Goal: Information Seeking & Learning: Learn about a topic

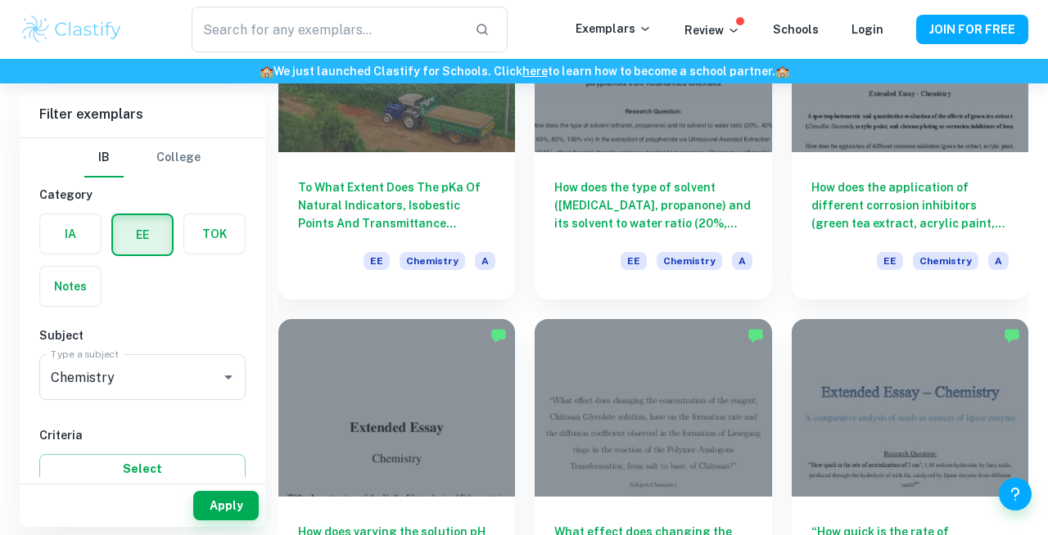
scroll to position [1274, 0]
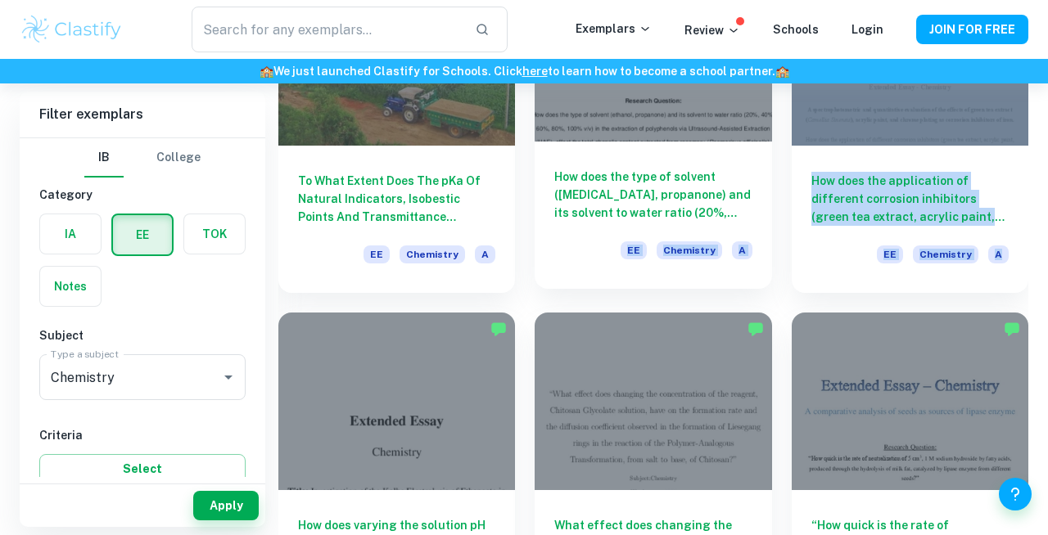
drag, startPoint x: 397, startPoint y: 308, endPoint x: 630, endPoint y: 241, distance: 242.0
copy div "EE Chemistry A How does the application of different corrosion inhibitors (gree…"
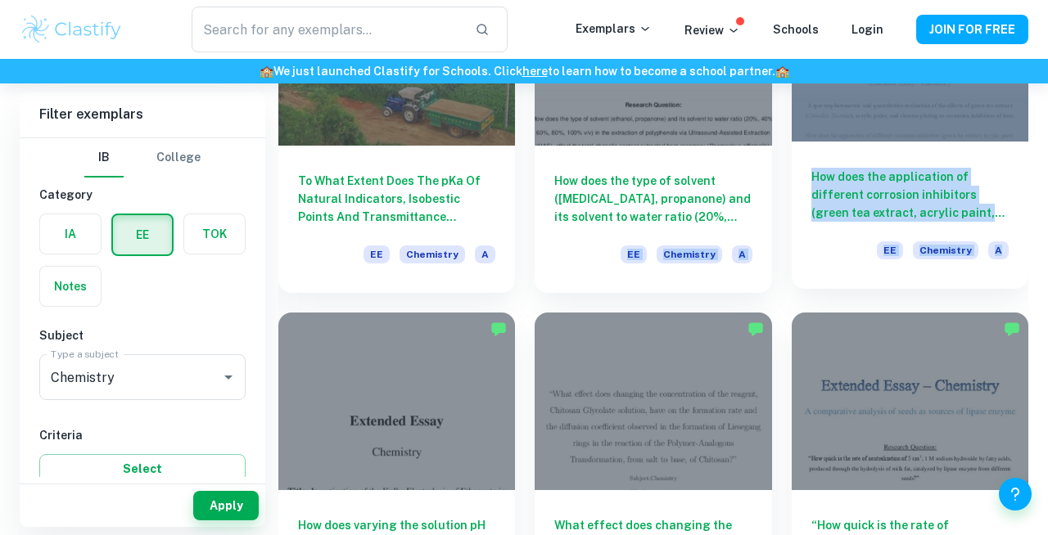
click at [815, 183] on h6 "How does the application of different corrosion inhibitors (green tea extract, …" at bounding box center [909, 195] width 197 height 54
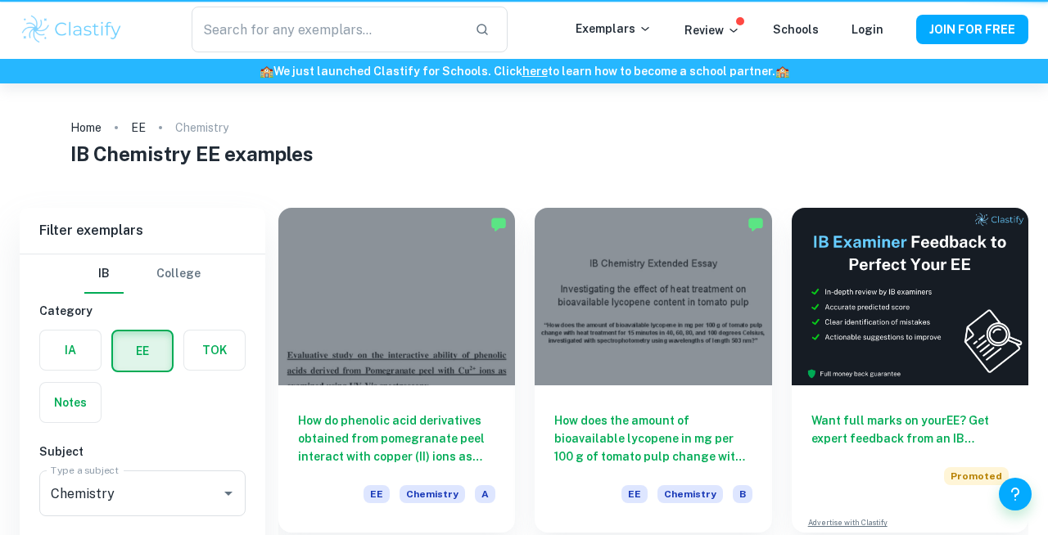
scroll to position [1274, 0]
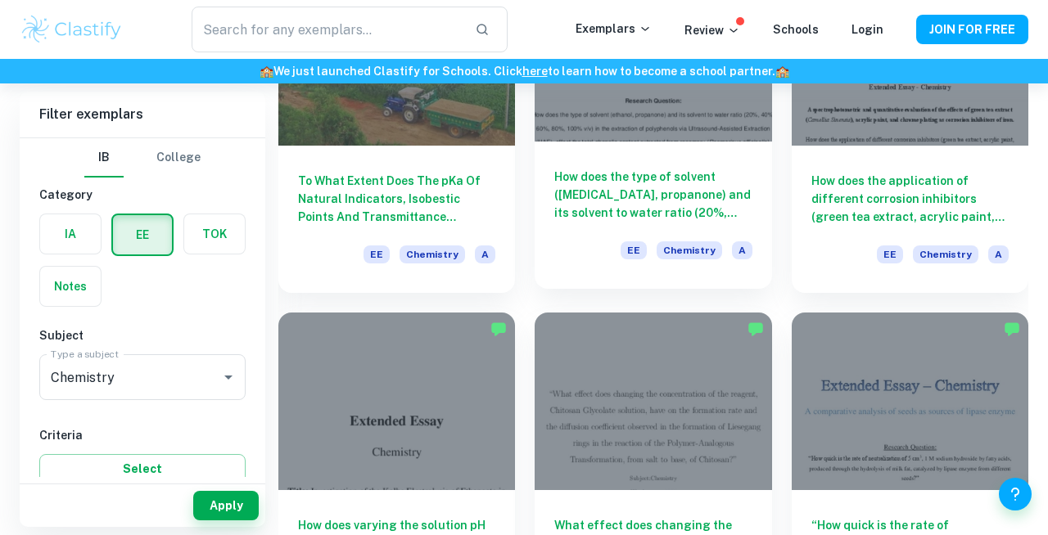
click at [697, 172] on h6 "How does the type of solvent ([MEDICAL_DATA], propanone) and its solvent to wat…" at bounding box center [652, 195] width 197 height 54
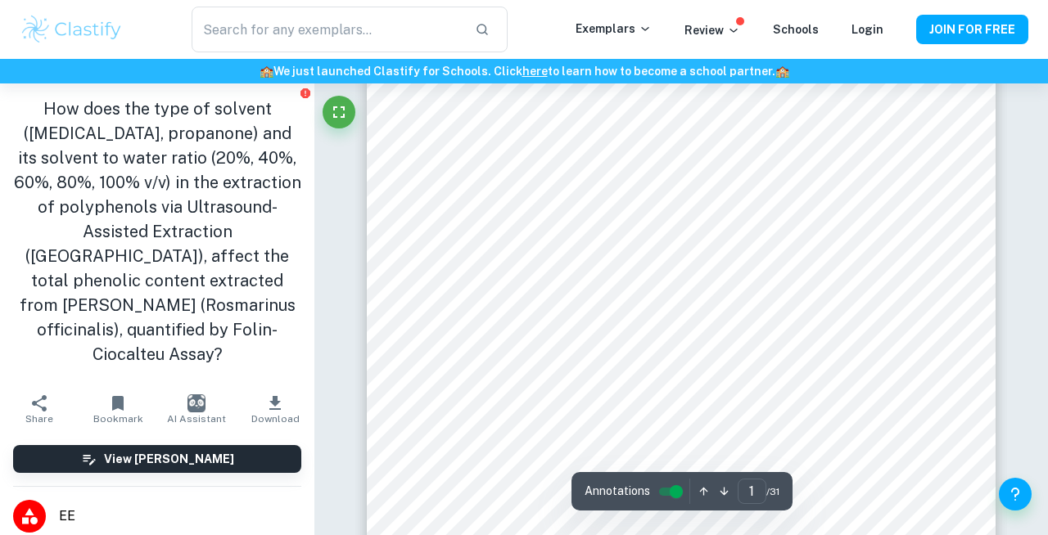
scroll to position [97, 0]
